Goal: Information Seeking & Learning: Check status

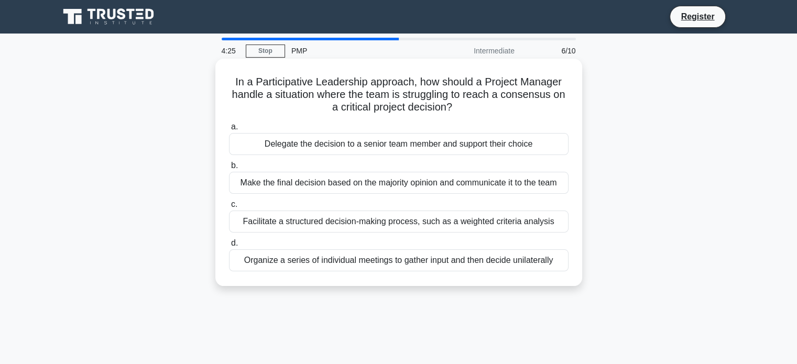
click at [386, 261] on div "Organize a series of individual meetings to gather input and then decide unilat…" at bounding box center [398, 260] width 339 height 22
click at [229, 247] on input "d. Organize a series of individual meetings to gather input and then decide uni…" at bounding box center [229, 243] width 0 height 7
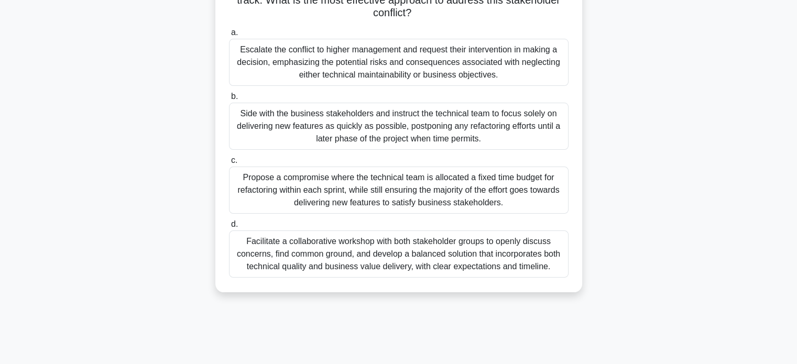
scroll to position [170, 0]
click at [347, 255] on div "Facilitate a collaborative workshop with both stakeholder groups to openly disc…" at bounding box center [398, 253] width 339 height 47
click at [229, 228] on input "d. Facilitate a collaborative workshop with both stakeholder groups to openly d…" at bounding box center [229, 224] width 0 height 7
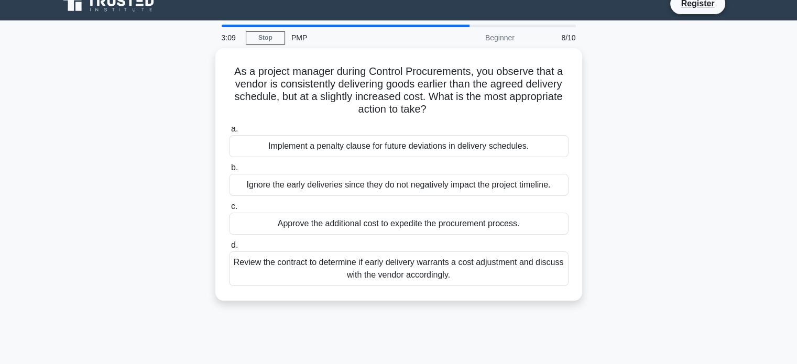
scroll to position [0, 0]
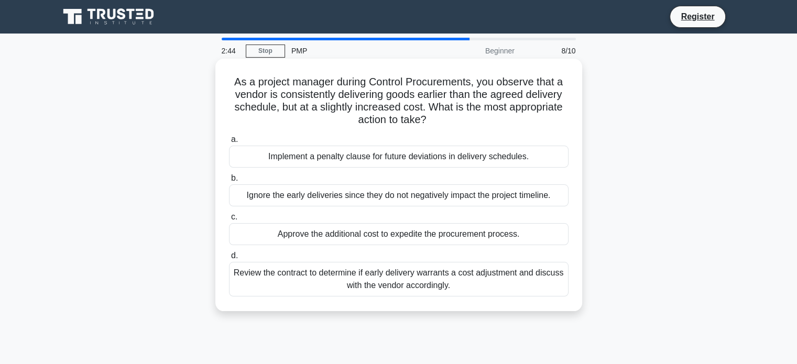
click at [398, 283] on div "Review the contract to determine if early delivery warrants a cost adjustment a…" at bounding box center [398, 279] width 339 height 35
click at [229, 259] on input "d. Review the contract to determine if early delivery warrants a cost adjustmen…" at bounding box center [229, 255] width 0 height 7
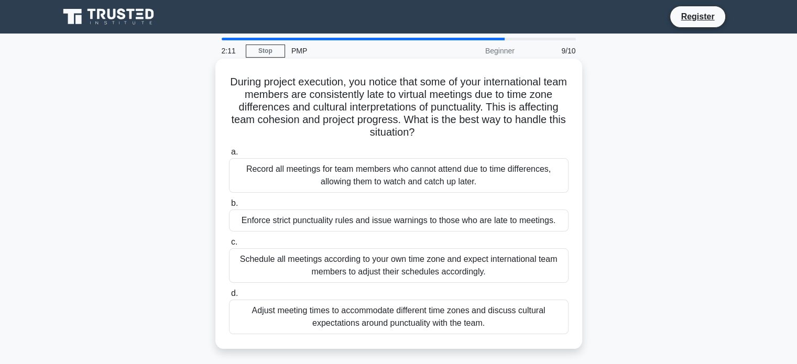
click at [335, 179] on div "Record all meetings for team members who cannot attend due to time differences,…" at bounding box center [398, 175] width 339 height 35
click at [229, 156] on input "a. Record all meetings for team members who cannot attend due to time differenc…" at bounding box center [229, 152] width 0 height 7
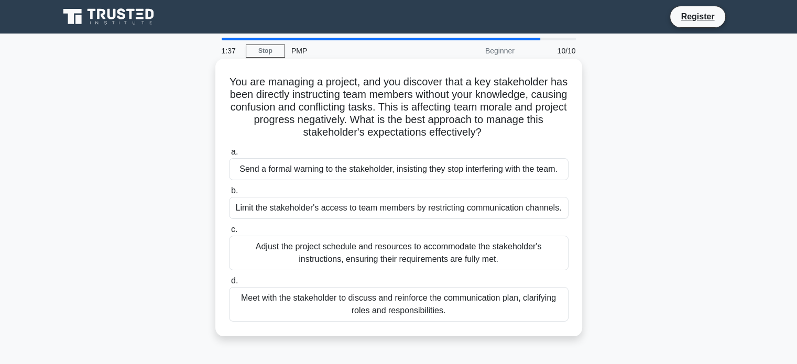
click at [365, 254] on div "Adjust the project schedule and resources to accommodate the stakeholder's inst…" at bounding box center [398, 253] width 339 height 35
click at [229, 233] on input "c. Adjust the project schedule and resources to accommodate the stakeholder's i…" at bounding box center [229, 229] width 0 height 7
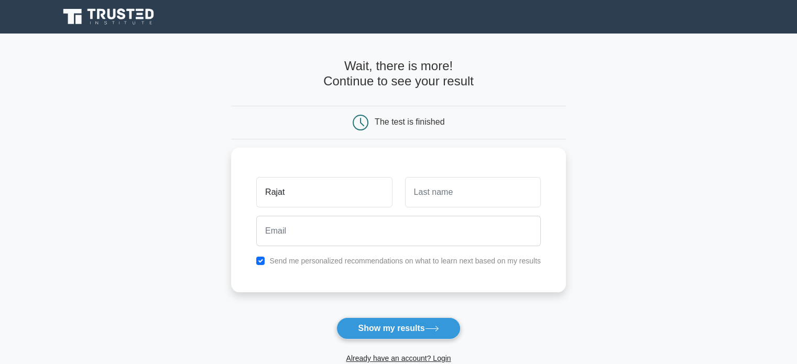
type input "Rajat"
type input "Kulkarni"
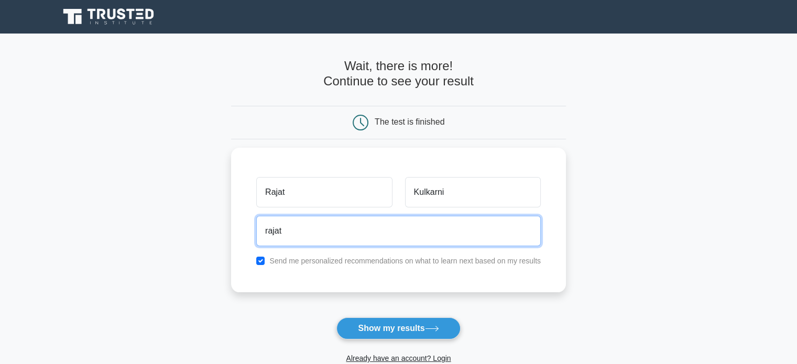
type input "[EMAIL_ADDRESS][DOMAIN_NAME]"
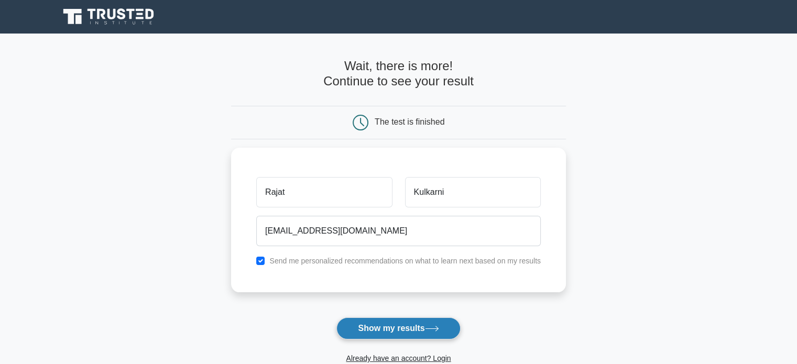
click at [386, 327] on button "Show my results" at bounding box center [398, 328] width 124 height 22
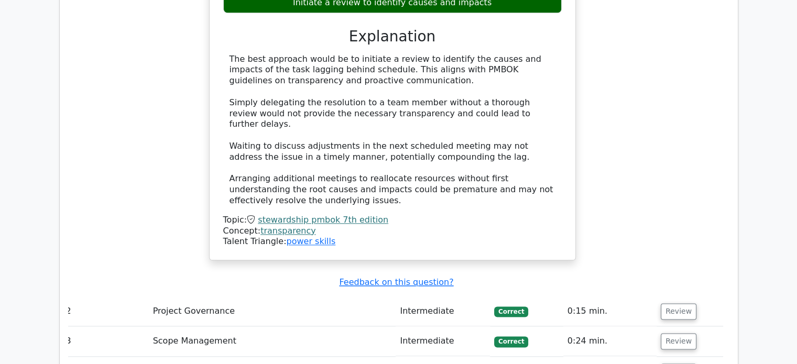
scroll to position [1226, 0]
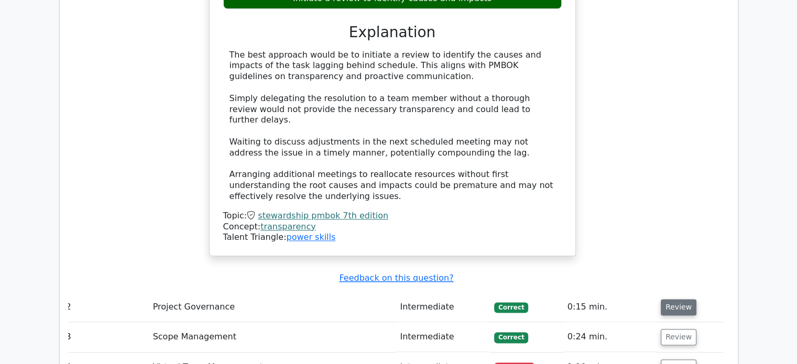
click at [667, 299] on button "Review" at bounding box center [679, 307] width 36 height 16
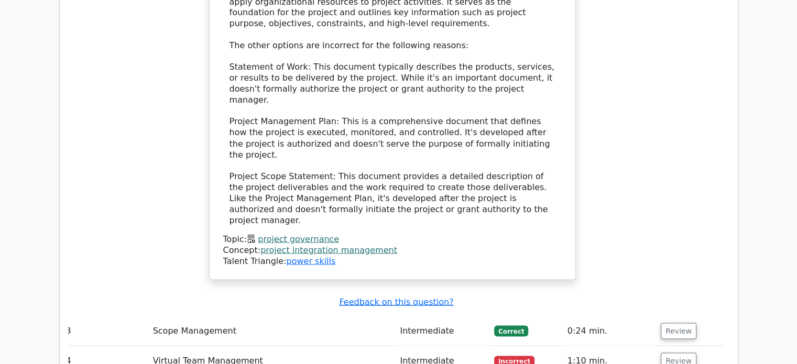
scroll to position [1847, 0]
click at [675, 322] on button "Review" at bounding box center [679, 330] width 36 height 16
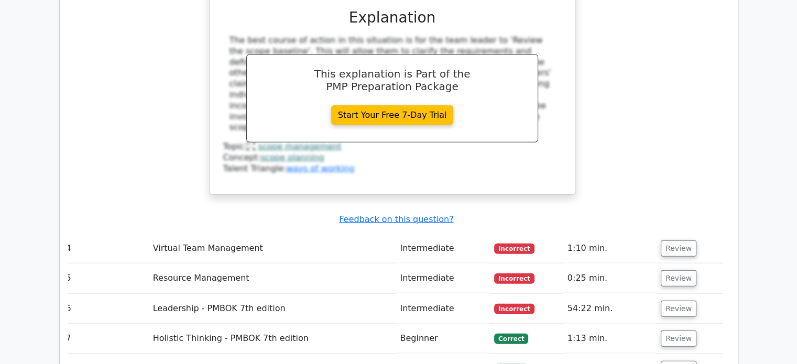
scroll to position [2395, 0]
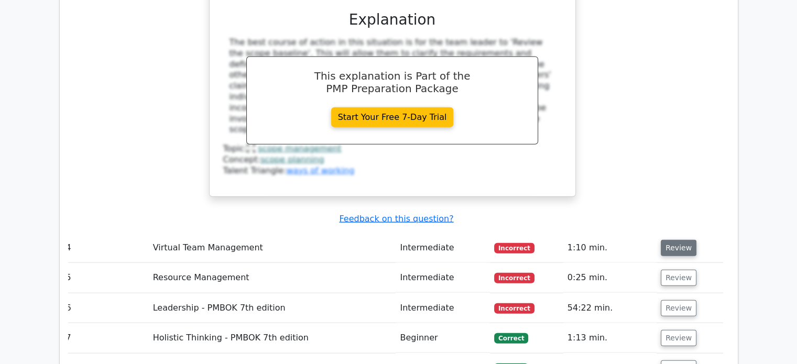
click at [672, 240] on button "Review" at bounding box center [679, 248] width 36 height 16
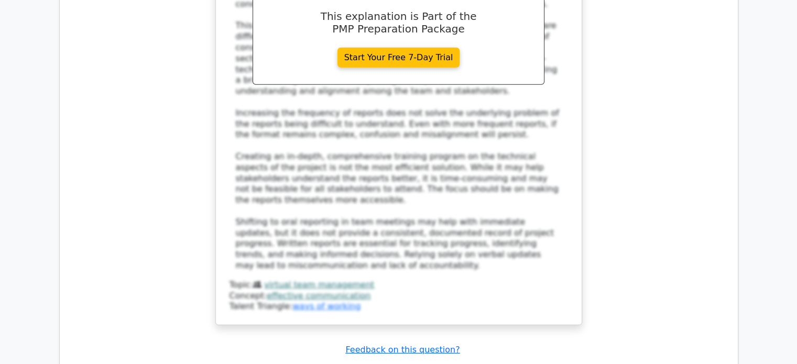
scroll to position [3123, 0]
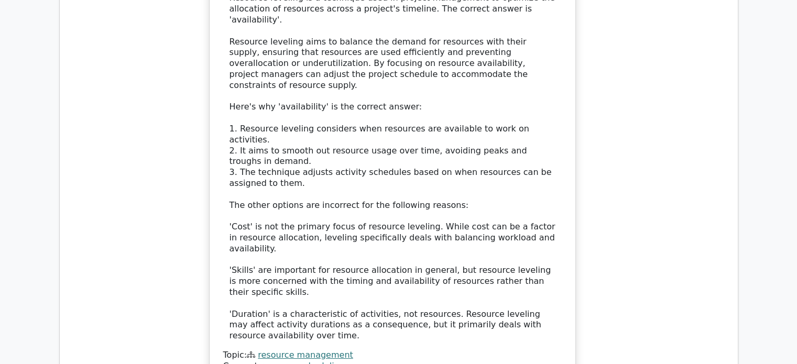
scroll to position [3762, 0]
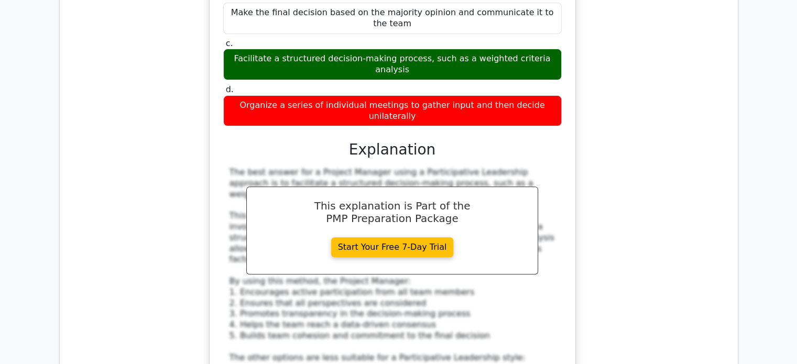
scroll to position [4420, 0]
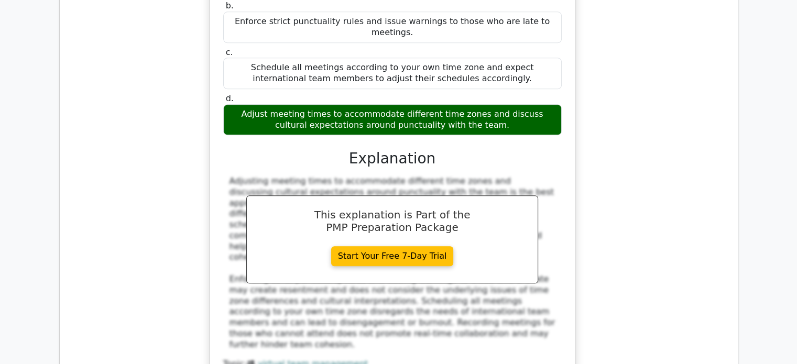
scroll to position [5139, 0]
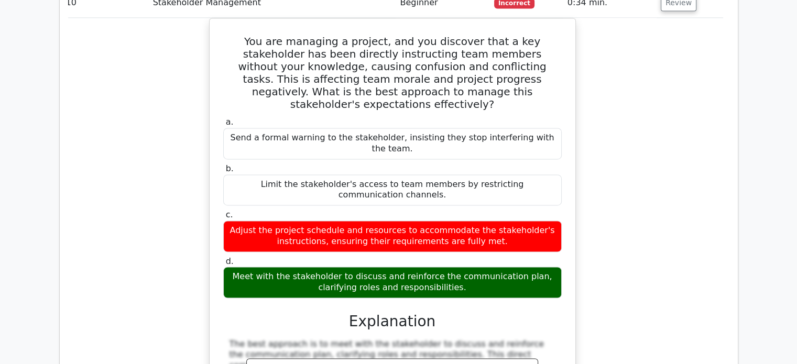
scroll to position [5593, 0]
